Goal: Information Seeking & Learning: Learn about a topic

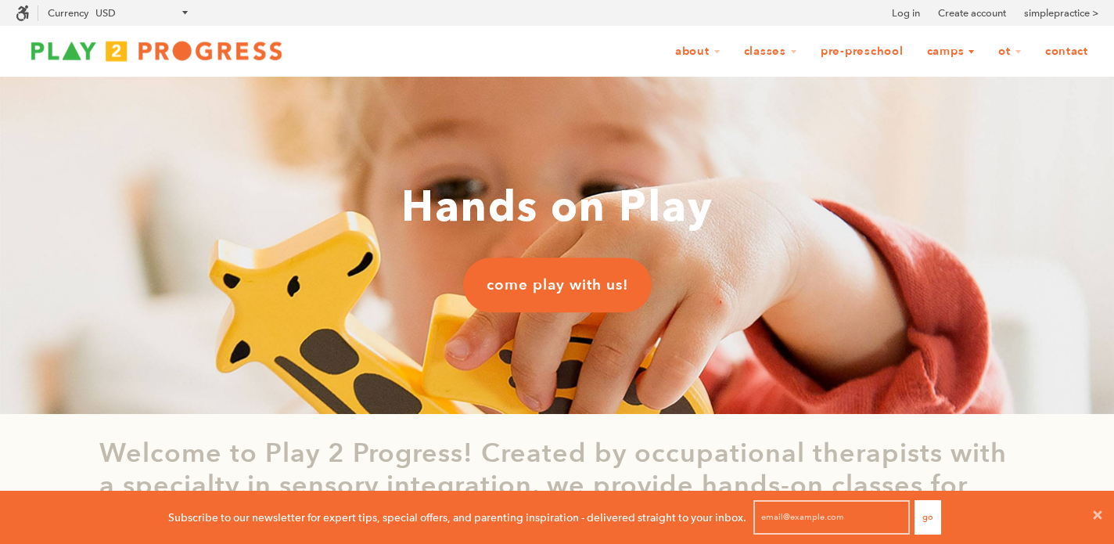
scroll to position [1, 1]
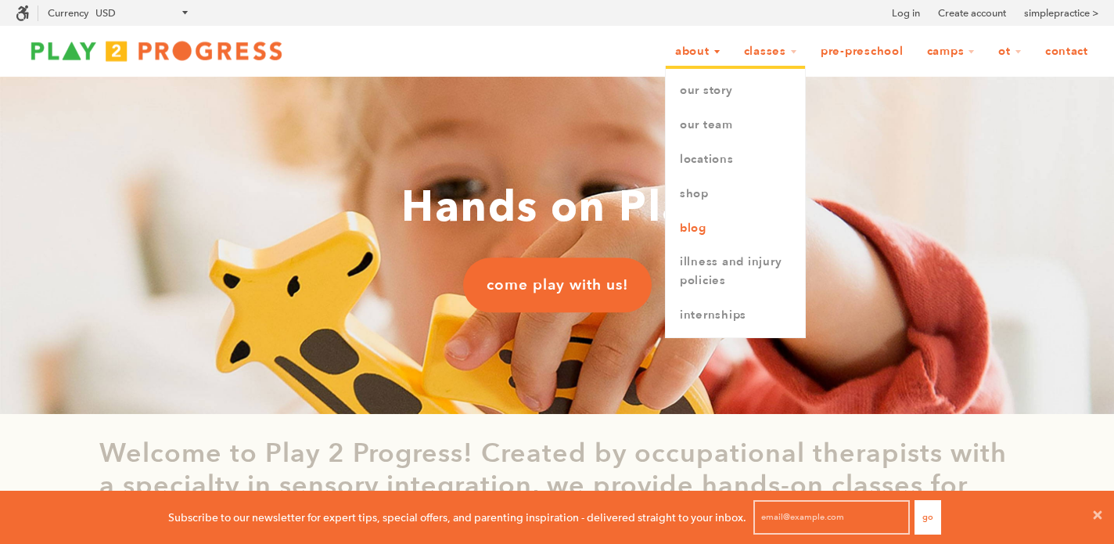
click at [666, 224] on link "Blog" at bounding box center [735, 228] width 139 height 34
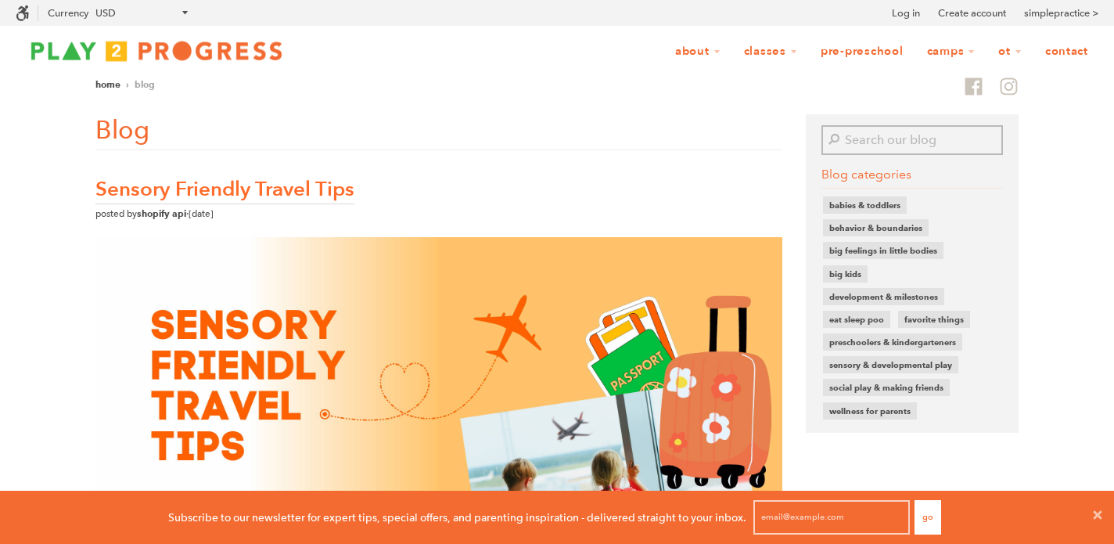
scroll to position [1, 1]
click at [883, 135] on input "Search our blog" at bounding box center [924, 140] width 160 height 30
type input "[PERSON_NAME]"
click at [832, 139] on button "Search" at bounding box center [833, 140] width 22 height 30
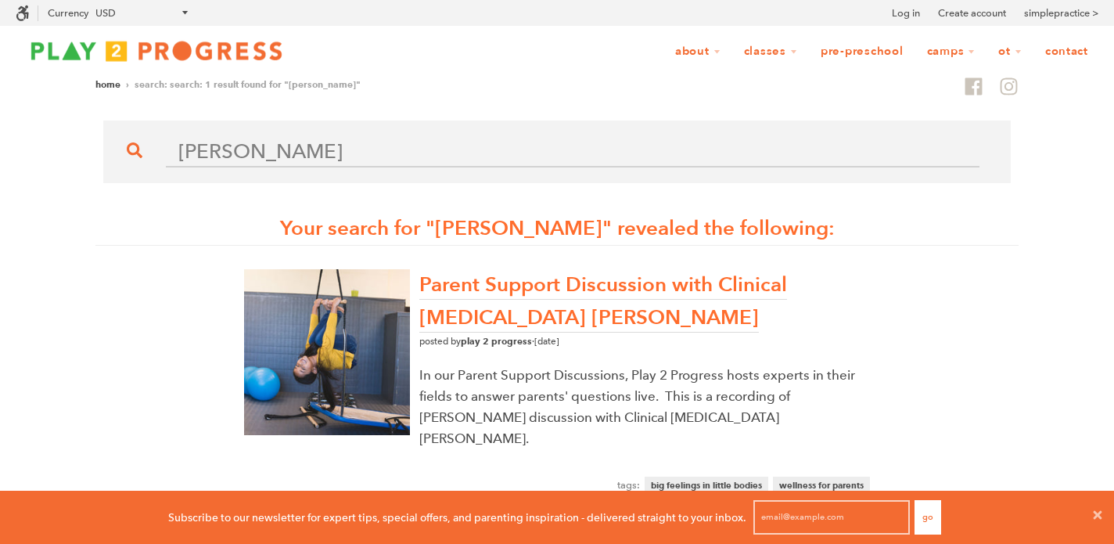
scroll to position [1, 1]
click at [711, 281] on link "Parent Support Discussion with Clinical Psychologist Dr. Wendy Denham" at bounding box center [603, 302] width 368 height 62
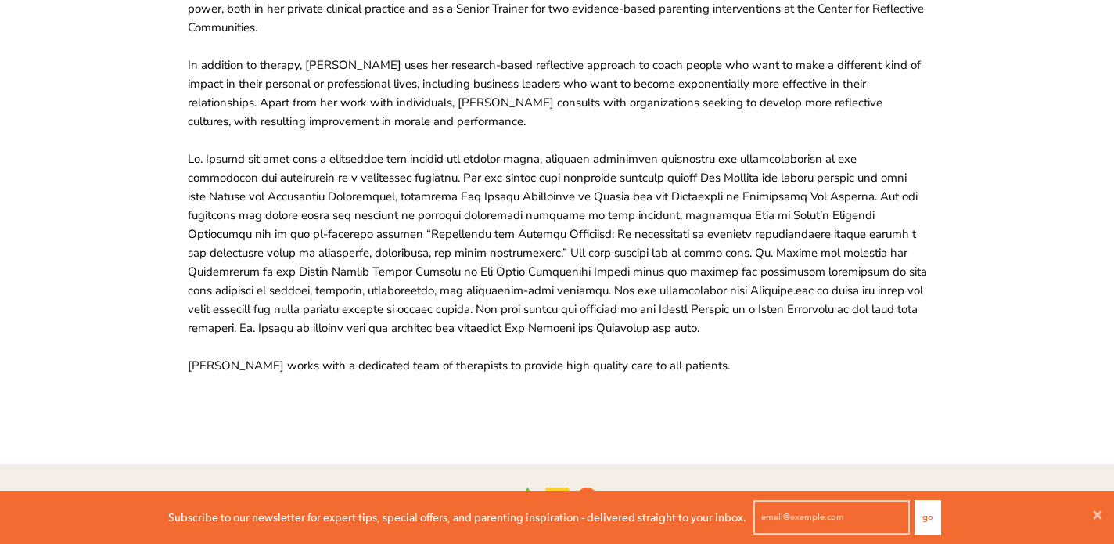
scroll to position [336, 0]
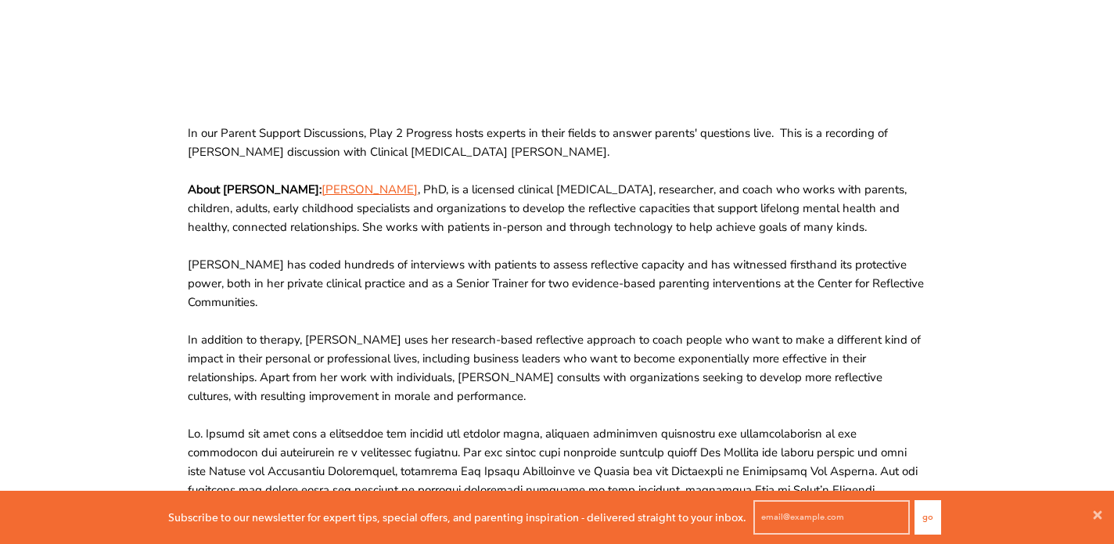
click at [415, 189] on link "Dr. Wendy Denham" at bounding box center [370, 190] width 96 height 16
